Goal: Task Accomplishment & Management: Manage account settings

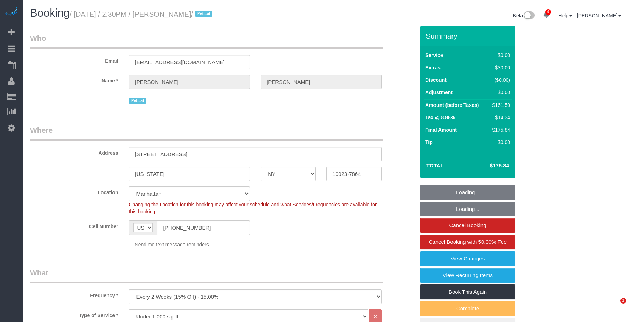
select select "NY"
select select "number:57"
select select "number:71"
select select "number:14"
select select "number:6"
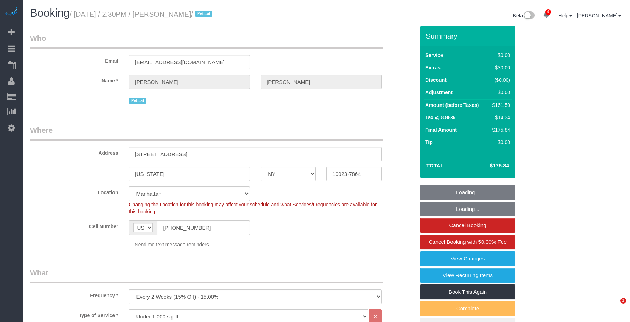
select select "object:1396"
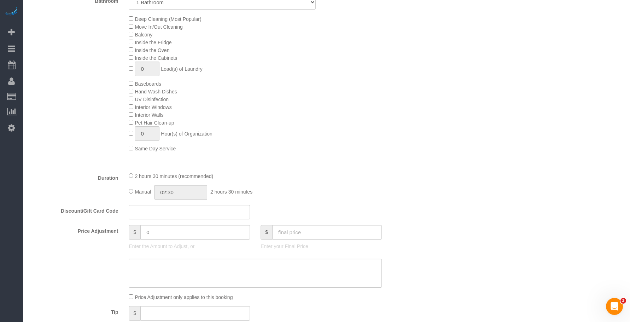
select select "1"
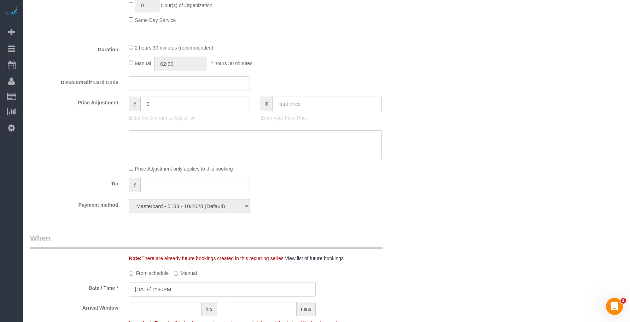
scroll to position [460, 0]
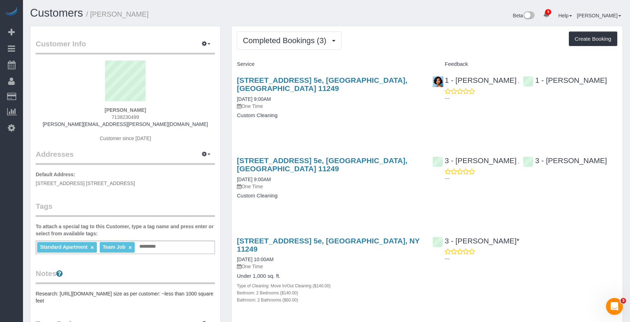
click at [198, 15] on h1 "Customers / [PERSON_NAME]" at bounding box center [175, 13] width 291 height 12
click at [273, 44] on span "Completed Bookings (3)" at bounding box center [286, 40] width 87 height 9
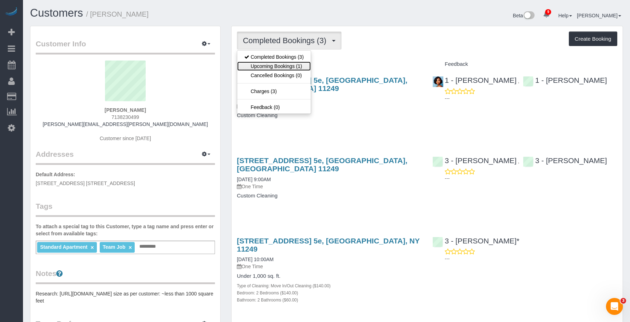
drag, startPoint x: 268, startPoint y: 64, endPoint x: 276, endPoint y: 67, distance: 8.2
click at [268, 64] on link "Upcoming Bookings (1)" at bounding box center [274, 66] width 74 height 9
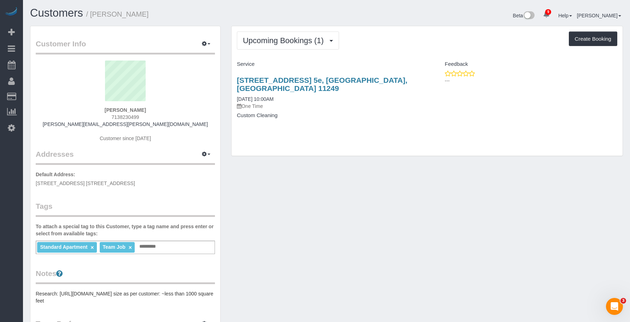
click at [361, 103] on p "One Time" at bounding box center [329, 106] width 185 height 7
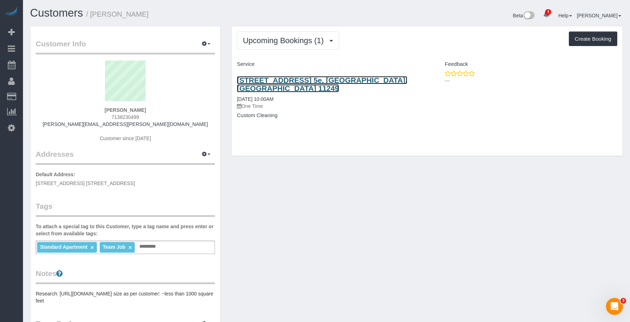
click at [382, 79] on link "90 North 5th Street, Apt. 5e, Brooklyn, NY 11249" at bounding box center [322, 84] width 170 height 16
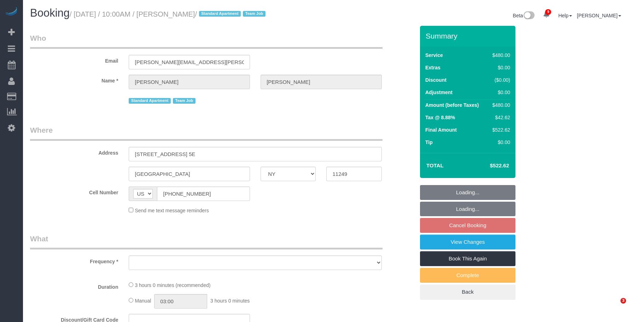
select select "NY"
select select "string:stripe-pm_1PK3kH4VGloSiKo7s3UYEN32"
select select "number:89"
select select "number:90"
select select "number:15"
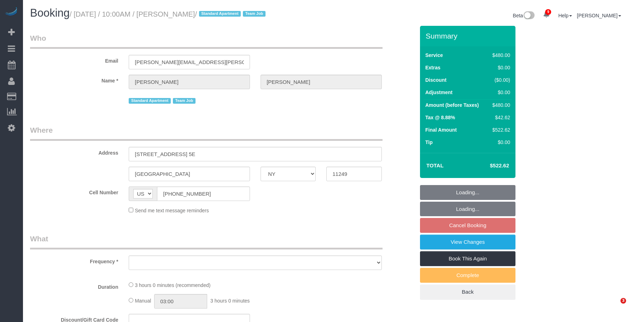
select select "number:7"
click at [343, 13] on div "Beta 9 Your Notifications You have 0 alerts × You have 6 to charge for 08/14/20…" at bounding box center [478, 16] width 302 height 19
select select "2"
select select "180"
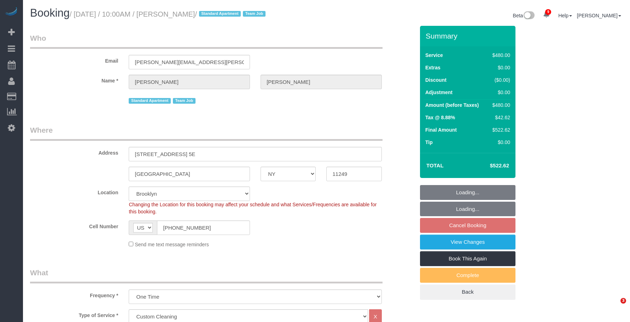
select select "object:980"
select select "spot3"
select select "object:1380"
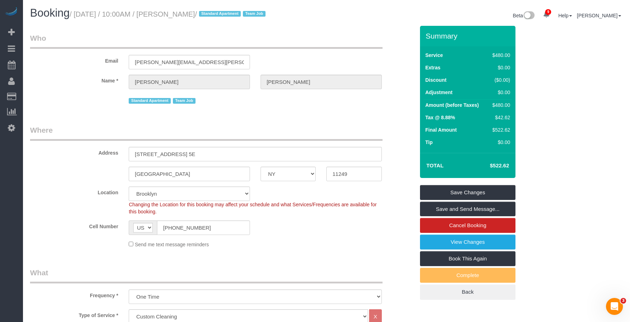
drag, startPoint x: 77, startPoint y: 16, endPoint x: 210, endPoint y: 15, distance: 132.6
click at [210, 15] on small "/ August 18, 2025 / 10:00AM / Maren Orrell / Standard Apartment Team Job" at bounding box center [169, 14] width 198 height 8
copy small "August 18, 2025 / 10:00AM / Maren Orrell"
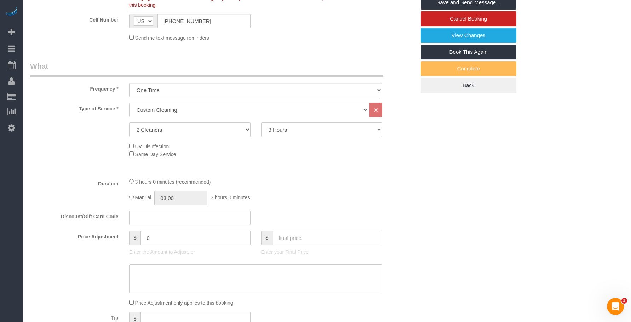
scroll to position [155, 0]
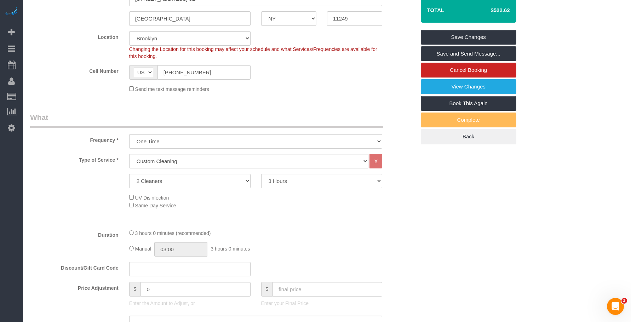
click at [340, 80] on sui-booking-location "Location Manhattan Austin Boston Bronx Brooklyn Charlotte Denver New Jersey Por…" at bounding box center [222, 62] width 385 height 62
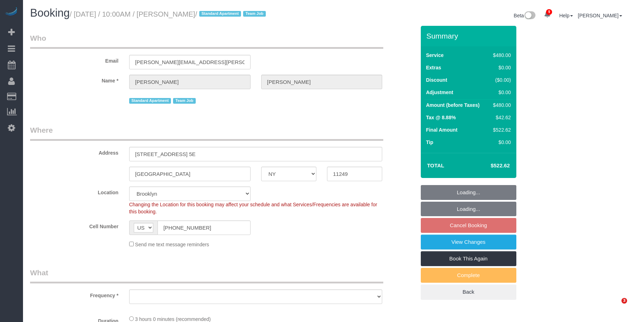
select select "NY"
select select "string:stripe-pm_1PK3kH4VGloSiKo7s3UYEN32"
select select "2"
select select "180"
click at [334, 52] on div "Email maren.orrell@gmail.com" at bounding box center [223, 51] width 396 height 36
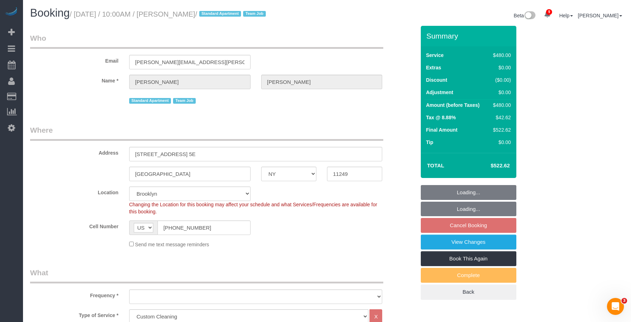
select select "spot3"
select select "number:89"
select select "number:90"
select select "number:15"
select select "number:7"
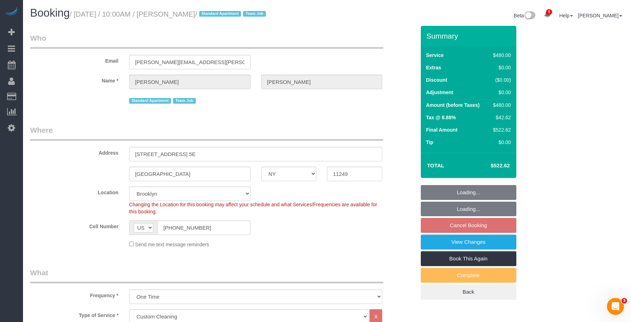
select select "object:1380"
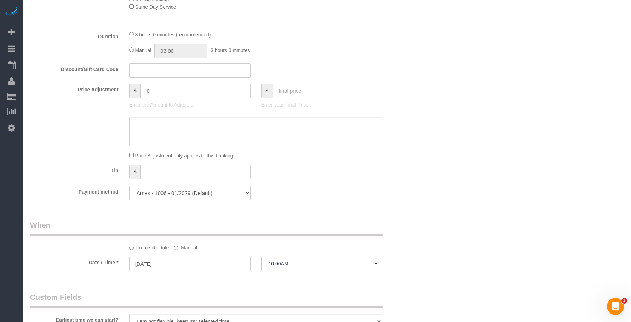
scroll to position [495, 0]
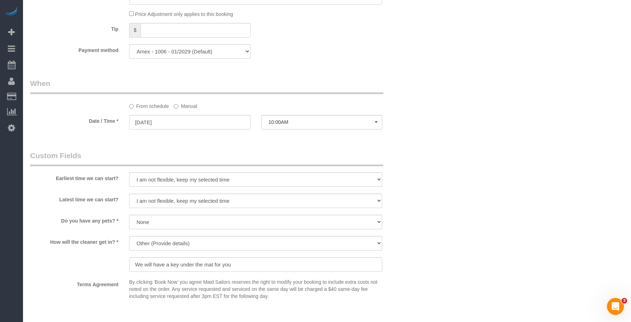
click at [198, 110] on sui-booking-spot "From schedule Manual Date / Time * 08/18/2025 10:00AM Mon August 18th 8:00AM 9:…" at bounding box center [222, 104] width 385 height 53
click at [193, 109] on label "Manual" at bounding box center [185, 105] width 23 height 10
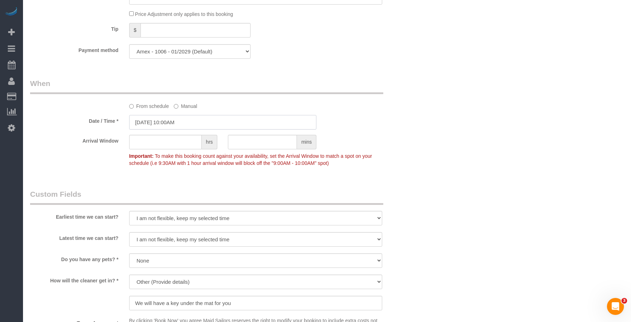
click at [215, 124] on input "08/18/2025 10:00AM" at bounding box center [222, 122] width 187 height 15
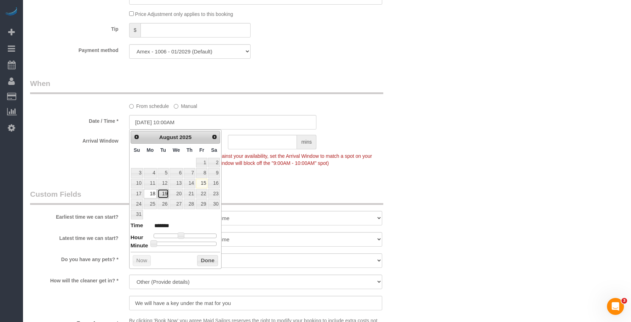
click at [166, 195] on link "19" at bounding box center [162, 194] width 11 height 10
click at [480, 137] on div "Who Email maren.orrell@gmail.com Name * Maren Orrell Standard Apartment Team Jo…" at bounding box center [326, 78] width 593 height 1095
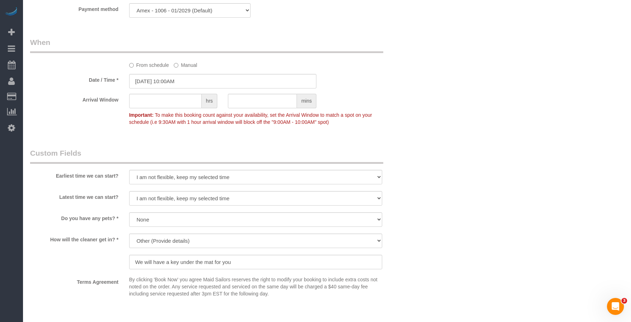
scroll to position [477, 0]
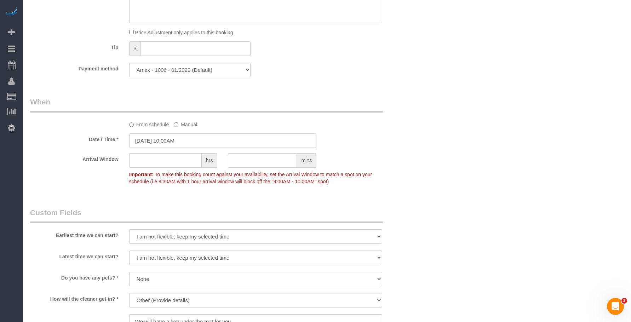
click at [215, 139] on input "08/19/2025 10:00AM" at bounding box center [222, 140] width 187 height 15
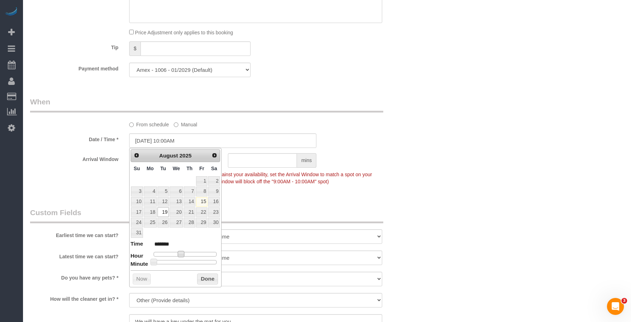
type input "08/19/2025 11:00AM"
type input "*******"
type input "08/19/2025 12:00PM"
type input "*******"
type input "08/19/2025 1:00PM"
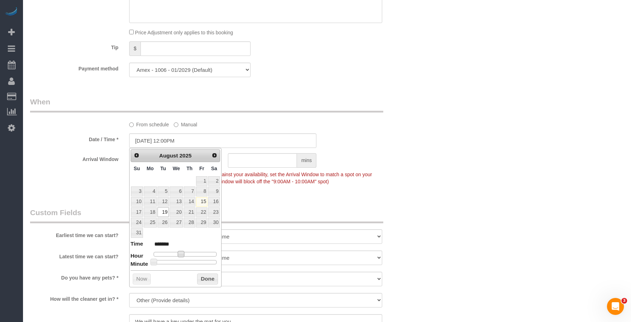
type input "******"
drag, startPoint x: 180, startPoint y: 251, endPoint x: 187, endPoint y: 254, distance: 7.8
click at [187, 254] on span at bounding box center [189, 254] width 6 height 6
click at [479, 133] on div "Who Email maren.orrell@gmail.com Name * Maren Orrell Standard Apartment Team Jo…" at bounding box center [326, 96] width 593 height 1095
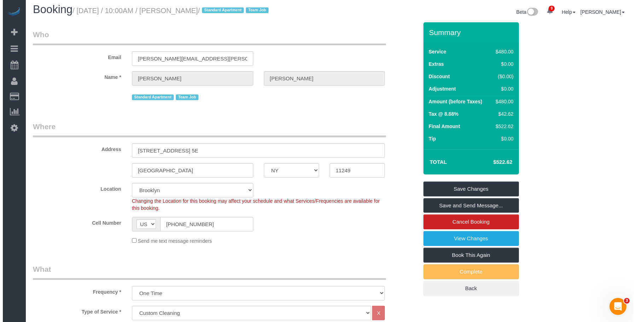
scroll to position [0, 0]
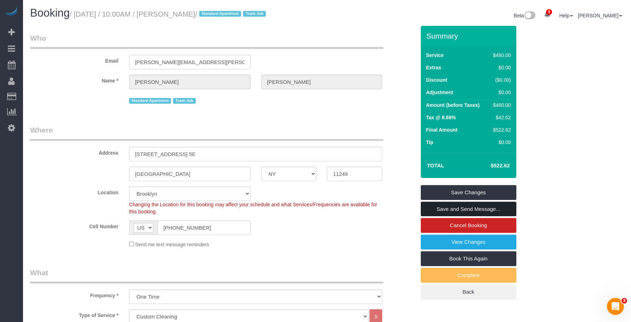
click at [503, 211] on link "Save and Send Message..." at bounding box center [468, 209] width 95 height 15
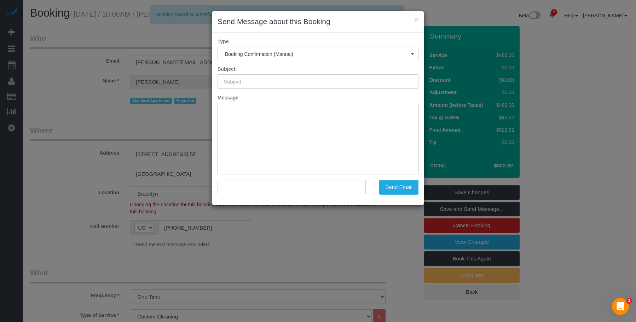
type input "Cleaning Confirmed for 08/19/2025 at 1:00pm"
type input ""Maren Orrell" <maren.orrell@gmail.com>"
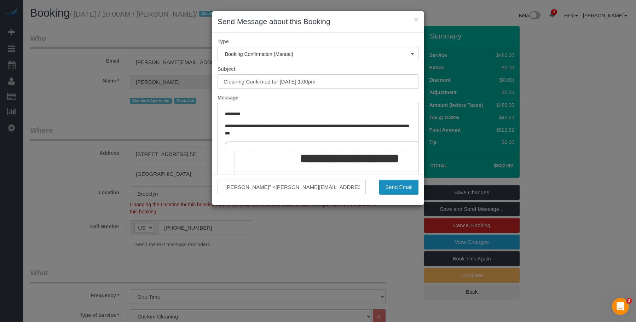
click at [400, 185] on button "Send Email" at bounding box center [398, 187] width 39 height 15
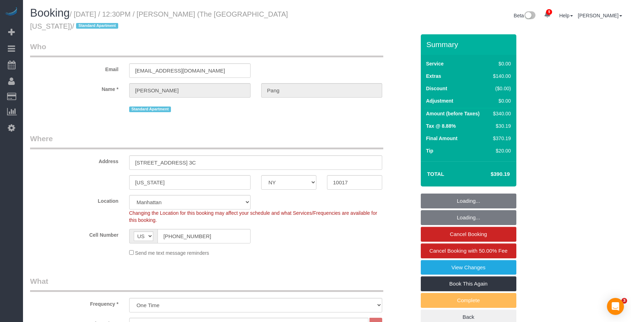
select select "NY"
select select "string:stripe-pm_1RvKcy4VGloSiKo75ga4ZeJF"
select select "number:56"
select select "number:79"
select select "number:15"
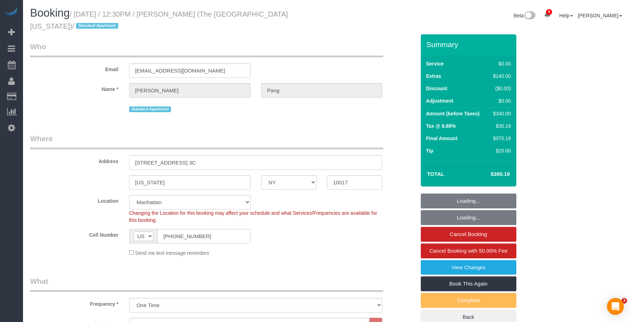
select select "number:6"
select select "1"
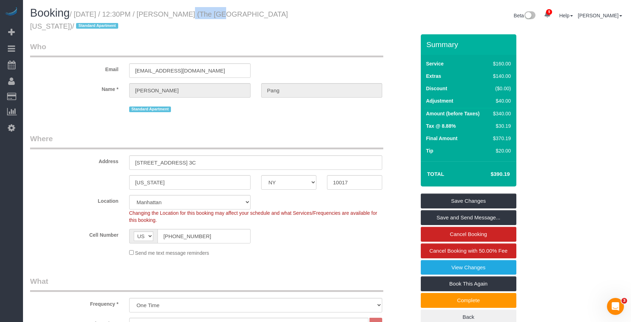
drag, startPoint x: 168, startPoint y: 16, endPoint x: 204, endPoint y: 16, distance: 35.7
click at [204, 16] on small "/ [DATE] / 12:30PM / [PERSON_NAME] (The [GEOGRAPHIC_DATA][US_STATE]) / Standard…" at bounding box center [159, 20] width 258 height 20
copy small "[PERSON_NAME]"
drag, startPoint x: 80, startPoint y: 14, endPoint x: 186, endPoint y: 21, distance: 106.3
click at [210, 21] on h1 "Booking / August 15, 2025 / 12:30PM / Ryan Pang (The University of Texas at Aus…" at bounding box center [175, 19] width 291 height 24
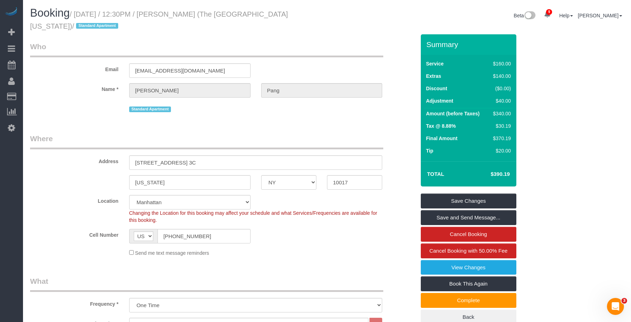
click at [78, 23] on h1 "Booking / August 15, 2025 / 12:30PM / Ryan Pang (The University of Texas at Aus…" at bounding box center [175, 19] width 291 height 24
drag, startPoint x: 77, startPoint y: 16, endPoint x: 203, endPoint y: 15, distance: 125.6
click at [203, 15] on small "/ August 15, 2025 / 12:30PM / Ryan Pang (The University of Texas at Austin) / S…" at bounding box center [159, 20] width 258 height 20
copy small "August 15, 2025 / 12:30PM / Ryan Pang"
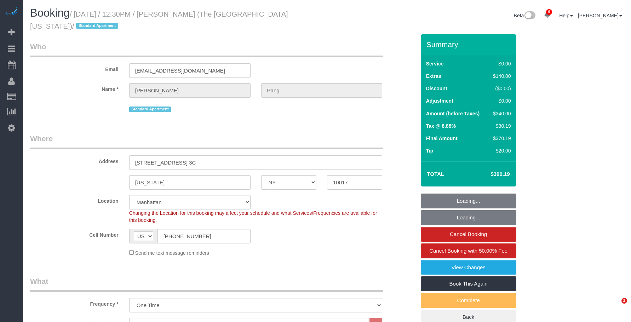
select select "NY"
select select "1"
select select "string:stripe-pm_1RvKcy4VGloSiKo75ga4ZeJF"
select select "number:56"
select select "number:79"
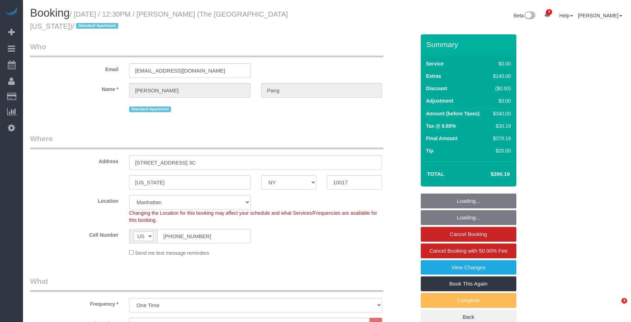
select select "number:15"
select select "number:6"
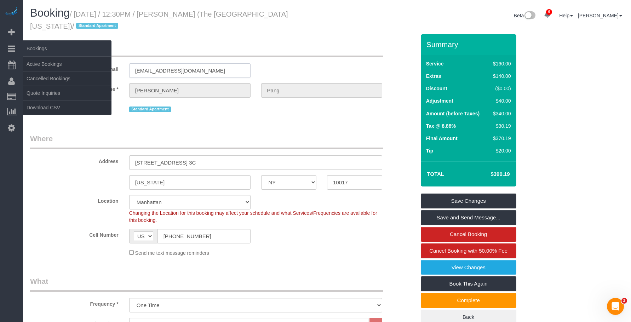
drag, startPoint x: 203, startPoint y: 70, endPoint x: 13, endPoint y: 44, distance: 191.4
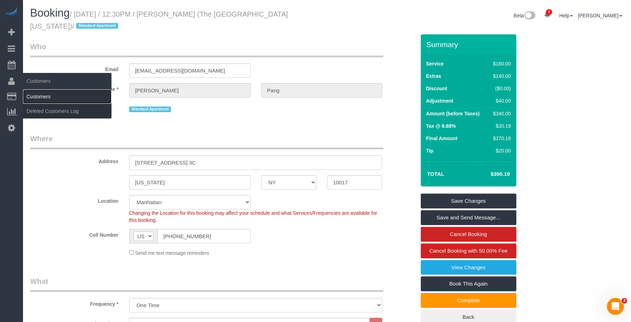
click at [41, 99] on link "Customers" at bounding box center [67, 96] width 88 height 14
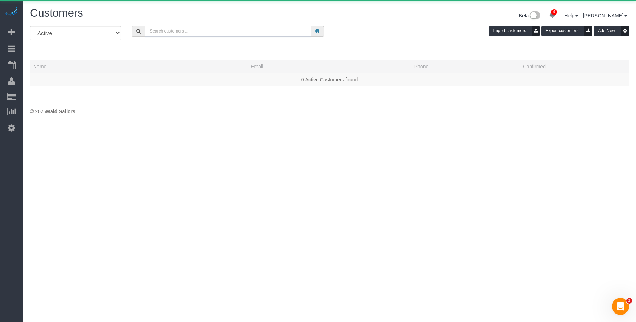
click at [251, 29] on input "text" at bounding box center [228, 31] width 166 height 11
paste input "[EMAIL_ADDRESS][DOMAIN_NAME]"
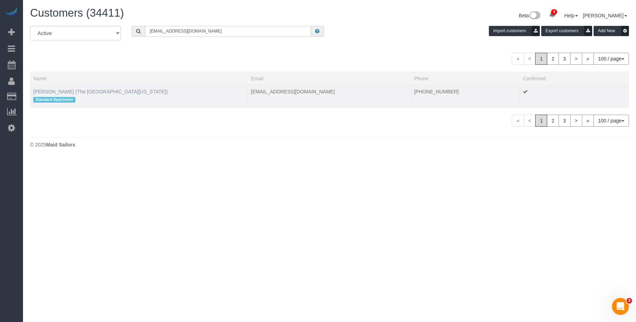
type input "[EMAIL_ADDRESS][DOMAIN_NAME]"
click at [47, 91] on link "Ryan Pang (The University of Texas at Austin)" at bounding box center [100, 92] width 134 height 6
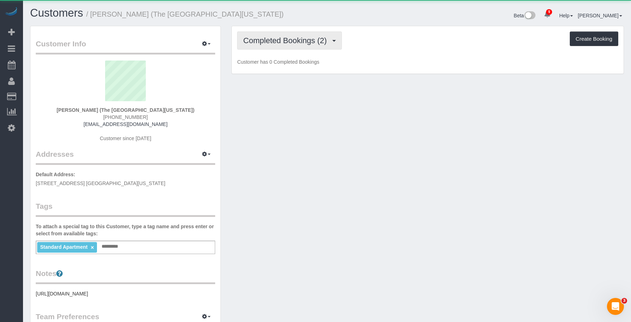
click at [291, 39] on span "Completed Bookings (2)" at bounding box center [286, 40] width 87 height 9
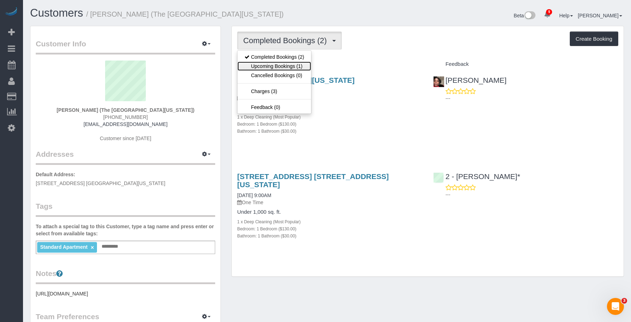
click at [282, 64] on link "Upcoming Bookings (1)" at bounding box center [274, 66] width 74 height 9
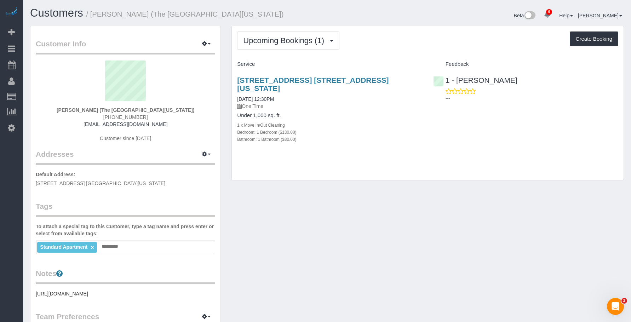
drag, startPoint x: 236, startPoint y: 73, endPoint x: 418, endPoint y: 76, distance: 182.9
click at [415, 76] on div "310 East 46th Street, Apt. 3c, New York, NY 10017 08/15/2025 12:30PM One Time U…" at bounding box center [330, 113] width 196 height 87
copy link "310 East 46th Street, Apt. 3c, New York, NY 10017"
drag, startPoint x: 359, startPoint y: 122, endPoint x: 351, endPoint y: 106, distance: 17.7
click at [359, 128] on div "Bedroom: 1 Bedroom ($130.00)" at bounding box center [329, 131] width 185 height 7
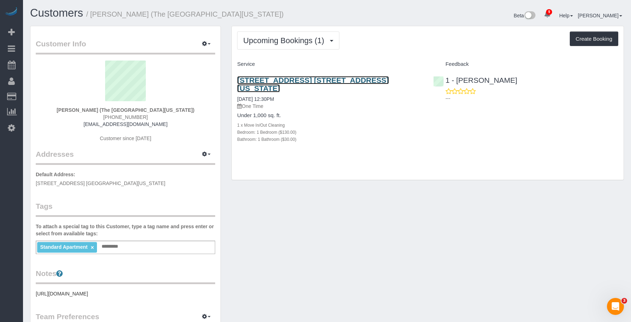
click at [341, 80] on link "310 East 46th Street, Apt. 3c, New York, NY 10017" at bounding box center [312, 84] width 151 height 16
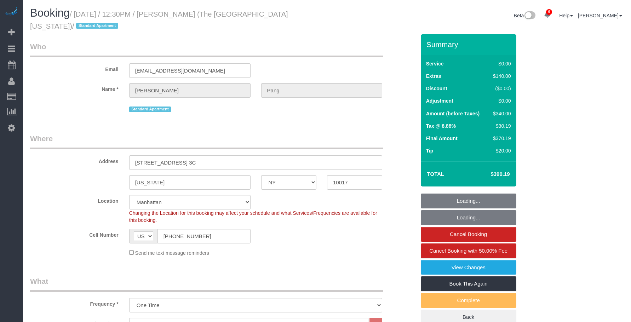
select select "NY"
select select "string:stripe-pm_1RvKcy4VGloSiKo75ga4ZeJF"
select select "number:56"
select select "number:79"
select select "number:15"
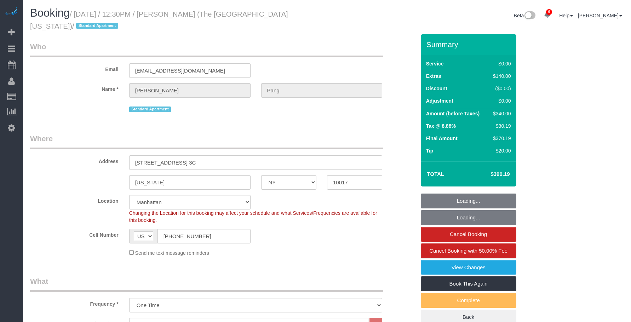
select select "number:6"
select select "object:1427"
select select "1"
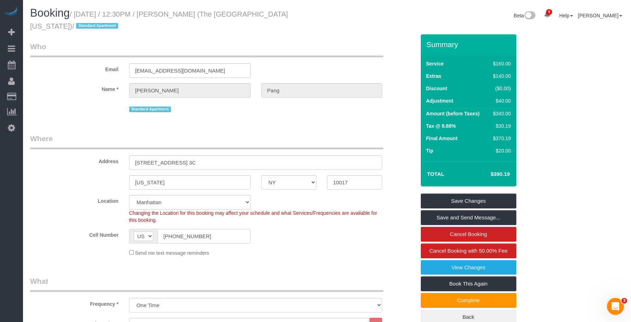
drag, startPoint x: 206, startPoint y: 239, endPoint x: 266, endPoint y: 72, distance: 177.9
click at [130, 234] on div "AF AL DZ AD AO AI AQ AG AR AM AW AU AT AZ BS BH BD BB BY BE BZ BJ BM BT BO BA B…" at bounding box center [189, 236] width 121 height 15
click at [231, 134] on legend "Where" at bounding box center [206, 141] width 353 height 16
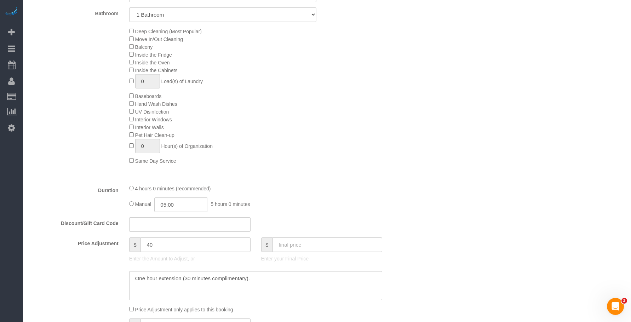
scroll to position [354, 0]
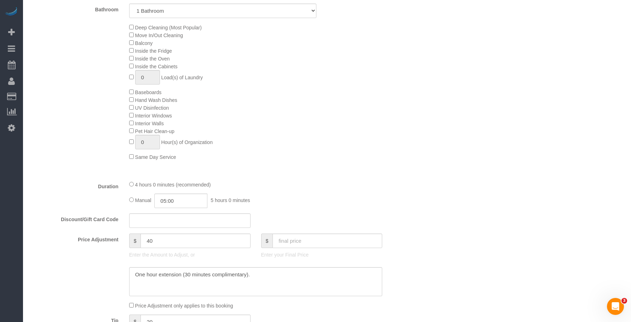
click at [341, 62] on div "Deep Cleaning (Most Popular) Move In/Out Cleaning Balcony Inside the Fridge Ins…" at bounding box center [272, 91] width 297 height 137
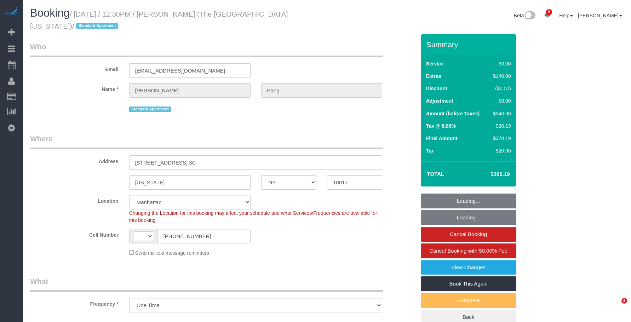
select select "NY"
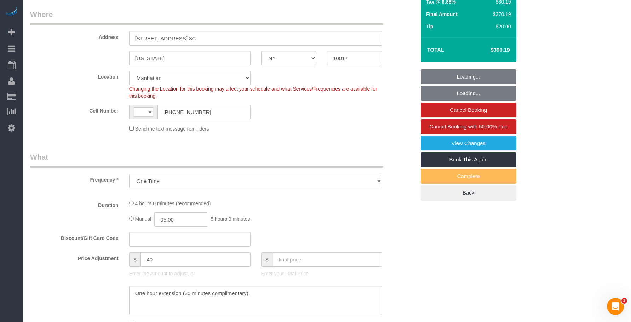
select select "string:[GEOGRAPHIC_DATA]"
select select "string:stripe-pm_1RvKcy4VGloSiKo75ga4ZeJF"
select select "number:56"
select select "number:79"
select select "number:15"
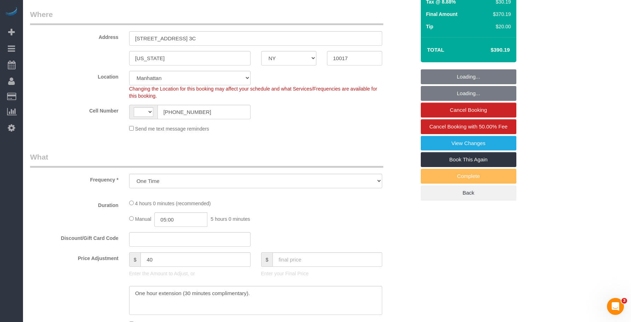
select select "number:6"
select select "object:856"
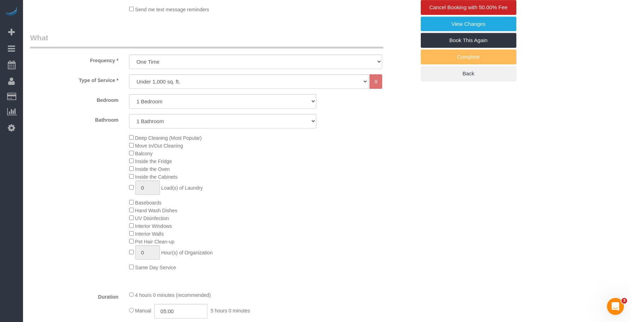
select select "1"
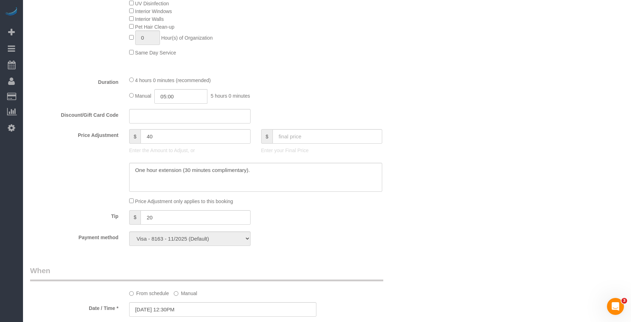
scroll to position [460, 0]
click at [161, 135] on input "40" at bounding box center [195, 134] width 110 height 15
type input "4"
type input "80"
click at [191, 167] on textarea at bounding box center [255, 175] width 253 height 29
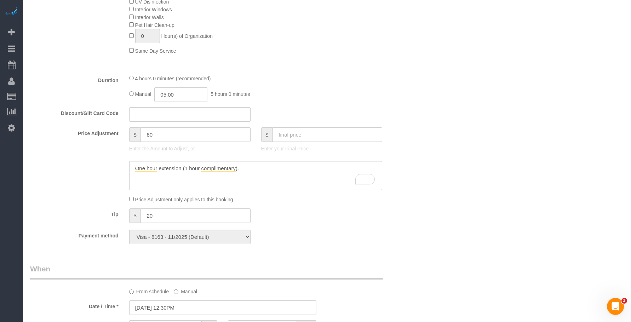
click at [471, 114] on div "Who Email [EMAIL_ADDRESS][DOMAIN_NAME] Name * [PERSON_NAME] Standard Apartment …" at bounding box center [326, 182] width 593 height 1215
click at [260, 164] on textarea "To enrich screen reader interactions, please activate Accessibility in Grammarl…" at bounding box center [255, 175] width 253 height 29
type textarea "One hour extension (1 hour complimentary)."
click at [463, 122] on div "Who Email [EMAIL_ADDRESS][DOMAIN_NAME] Name * [PERSON_NAME] Standard Apartment …" at bounding box center [326, 182] width 593 height 1215
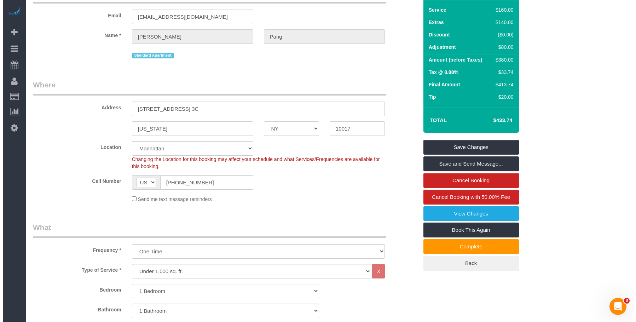
scroll to position [0, 0]
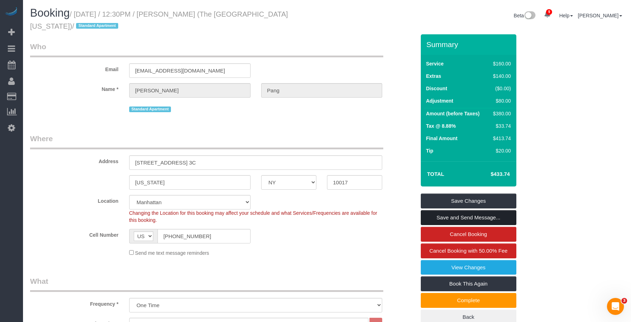
click at [470, 214] on link "Save and Send Message..." at bounding box center [468, 217] width 95 height 15
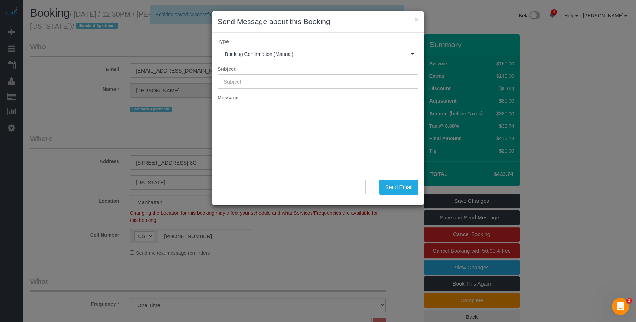
type input "Cleaning Confirmed for [DATE] 12:30pm"
type input ""[PERSON_NAME]" <[EMAIL_ADDRESS][DOMAIN_NAME]>"
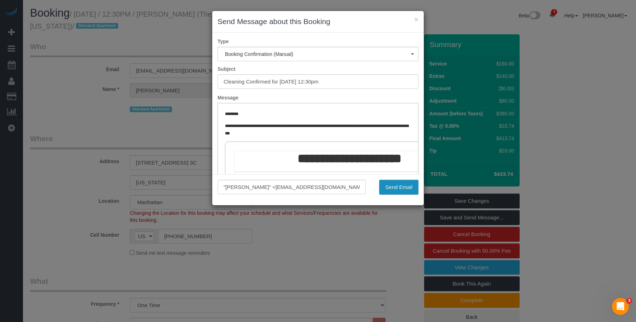
click at [397, 191] on button "Send Email" at bounding box center [398, 187] width 39 height 15
